Goal: Task Accomplishment & Management: Manage account settings

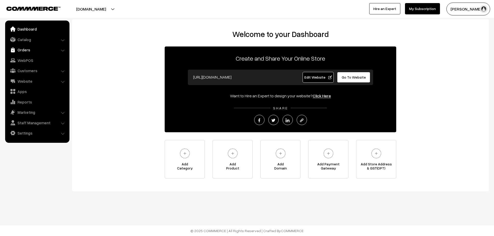
click at [28, 48] on link "Orders" at bounding box center [36, 49] width 61 height 9
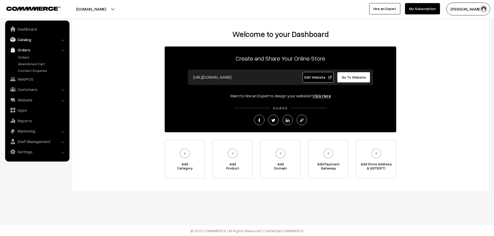
click at [30, 41] on link "Catalog" at bounding box center [36, 39] width 61 height 9
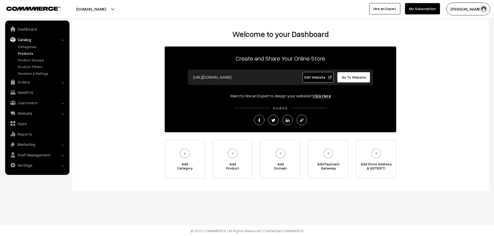
click at [30, 55] on link "Products" at bounding box center [42, 53] width 51 height 5
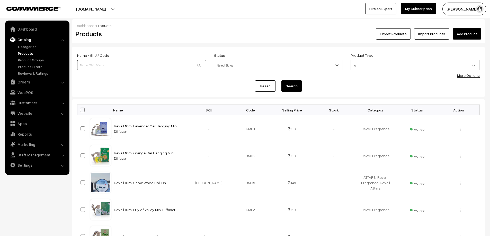
click at [157, 66] on input at bounding box center [141, 65] width 129 height 10
click at [157, 66] on input "out" at bounding box center [141, 65] width 129 height 10
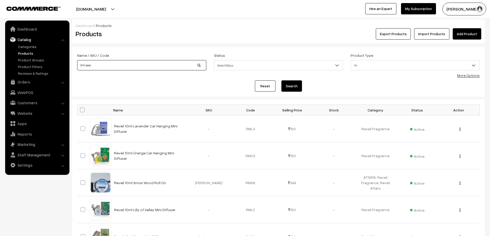
click at [199, 64] on input "3ml jass" at bounding box center [141, 65] width 129 height 10
click at [169, 66] on input "3ml jass" at bounding box center [141, 65] width 129 height 10
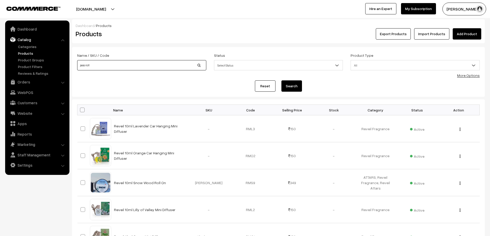
type input "jass roll"
click at [281, 80] on button "Search" at bounding box center [291, 85] width 21 height 11
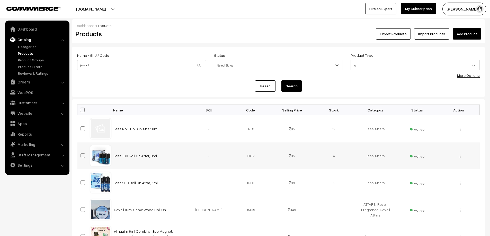
click at [460, 156] on img "button" at bounding box center [460, 156] width 1 height 3
click at [442, 173] on link "Edit" at bounding box center [437, 174] width 44 height 11
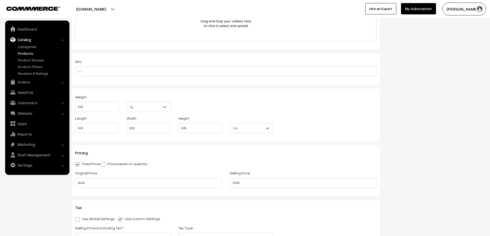
scroll to position [334, 0]
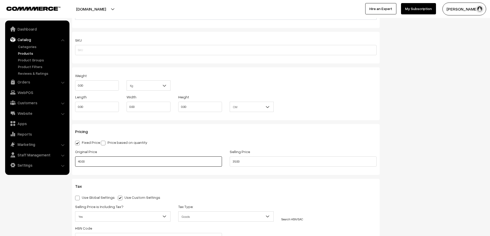
click at [160, 161] on input "40.00" at bounding box center [148, 162] width 147 height 10
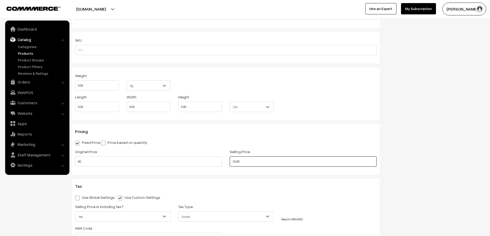
type input "60.00"
click at [240, 161] on input "35.00" at bounding box center [303, 162] width 147 height 10
drag, startPoint x: 235, startPoint y: 161, endPoint x: 232, endPoint y: 161, distance: 2.8
click at [232, 161] on input "35.00" at bounding box center [303, 162] width 147 height 10
click at [146, 139] on div "Pricing Fixed Price Price based on quantity Original Price 60.00 Selling Price …" at bounding box center [226, 149] width 308 height 51
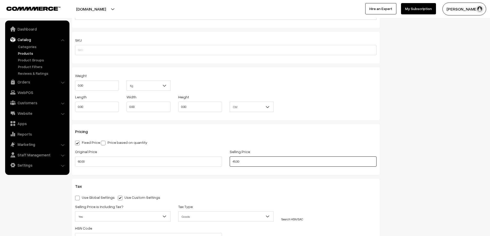
drag, startPoint x: 235, startPoint y: 162, endPoint x: 229, endPoint y: 162, distance: 5.9
click at [229, 162] on div "Selling Price 45.00" at bounding box center [303, 159] width 155 height 21
type input "50.00"
click at [288, 142] on div "Fixed Price Price based on quantity" at bounding box center [225, 142] width 301 height 6
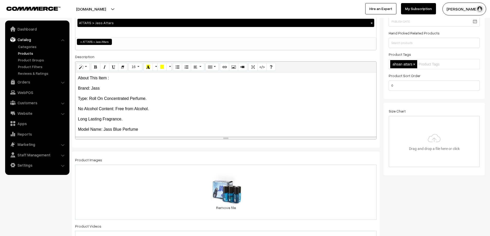
scroll to position [0, 0]
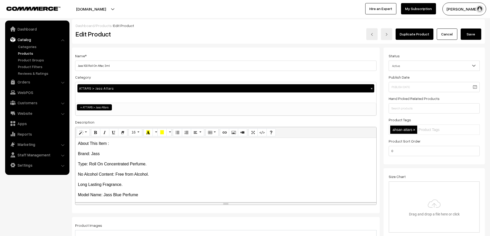
click at [475, 37] on button "Save" at bounding box center [471, 34] width 21 height 11
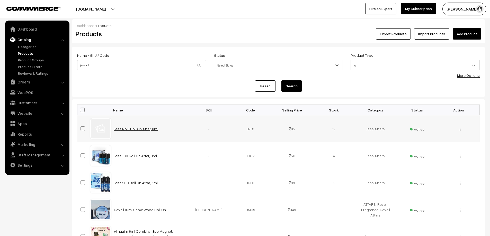
click at [145, 130] on link "Jass No.1. Roll On Attar, 8ml" at bounding box center [136, 129] width 44 height 4
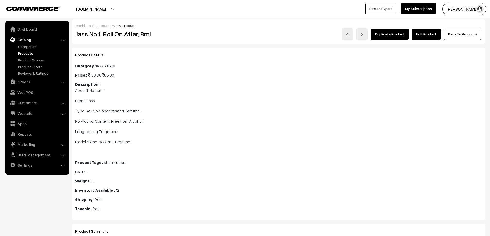
click at [31, 52] on link "Products" at bounding box center [42, 53] width 51 height 5
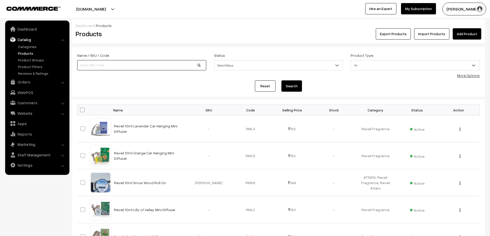
click at [117, 68] on input at bounding box center [141, 65] width 129 height 10
type input "jass roll"
click at [281, 80] on button "Search" at bounding box center [291, 85] width 21 height 11
